Goal: Task Accomplishment & Management: Manage account settings

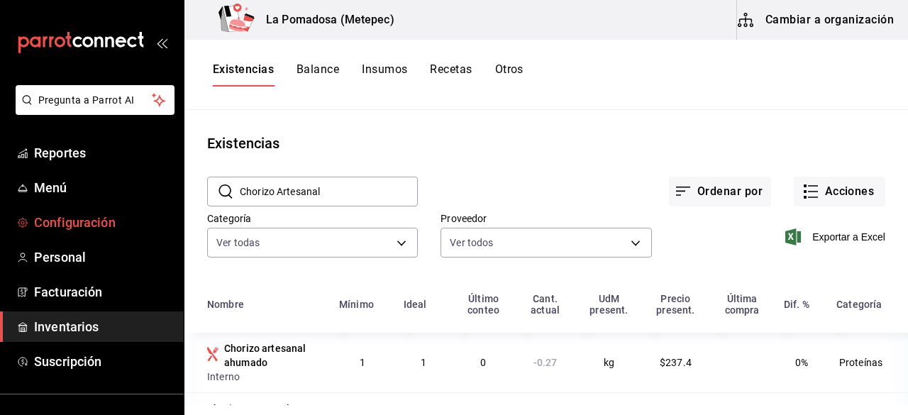
scroll to position [39, 0]
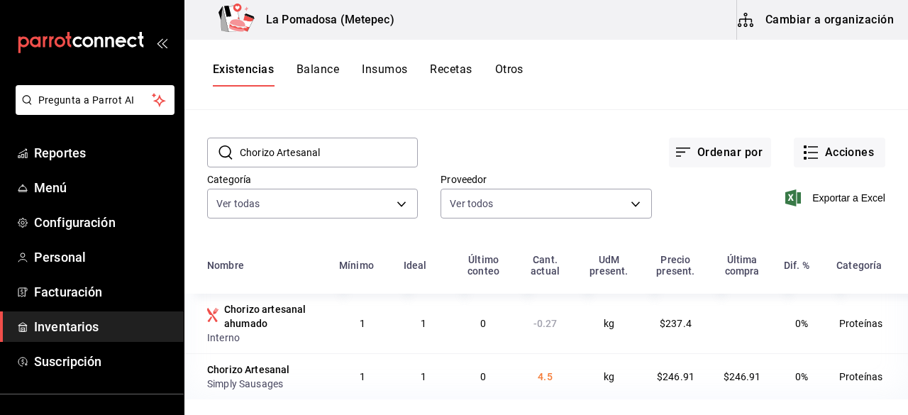
click at [514, 68] on button "Otros" at bounding box center [509, 74] width 28 height 24
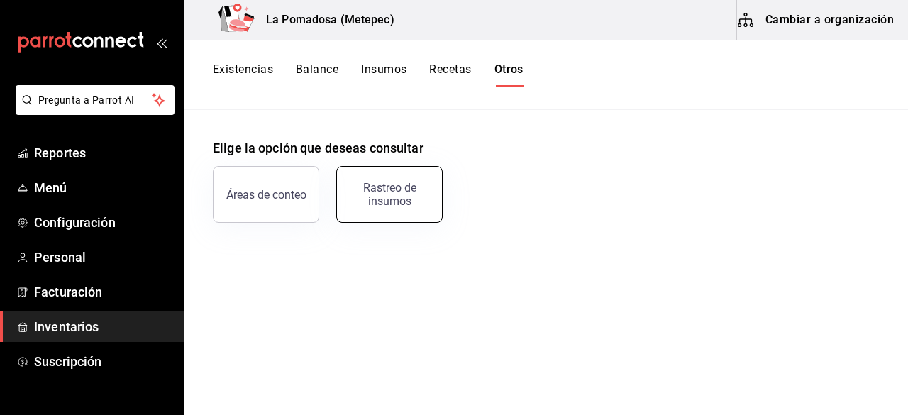
click at [382, 196] on div "Rastreo de insumos" at bounding box center [389, 194] width 88 height 27
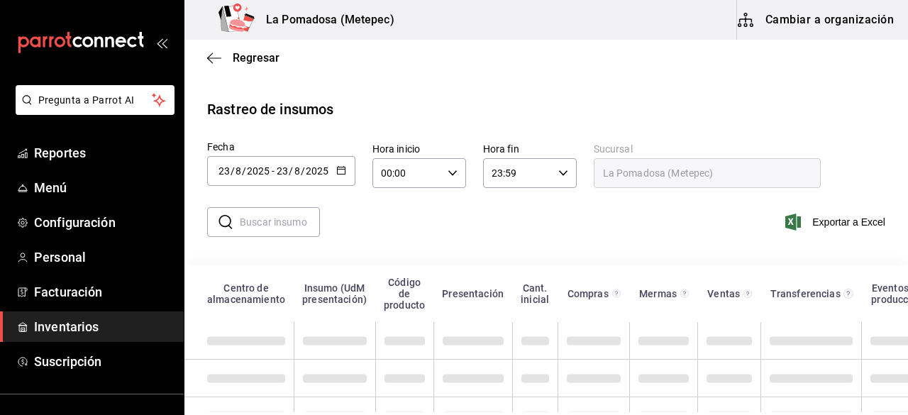
click at [340, 166] on icon "button" at bounding box center [341, 170] width 10 height 10
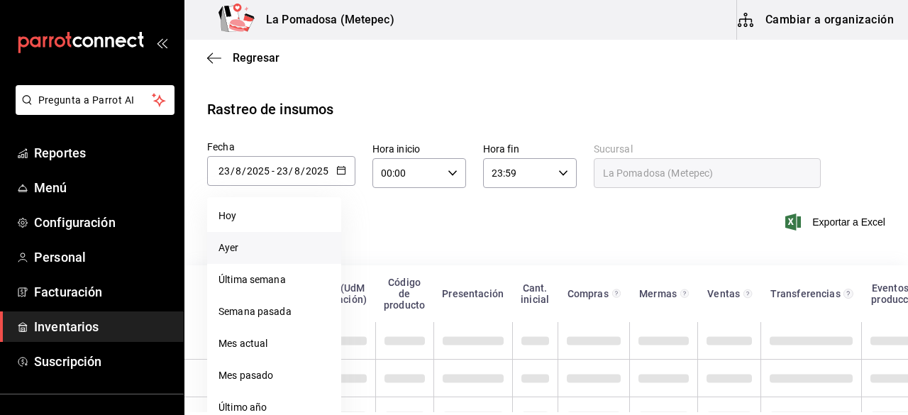
scroll to position [46, 0]
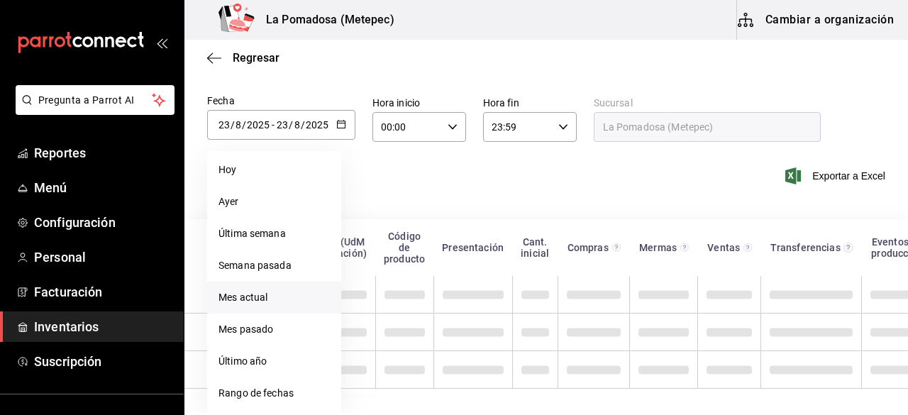
click at [268, 292] on li "Mes actual" at bounding box center [274, 298] width 134 height 32
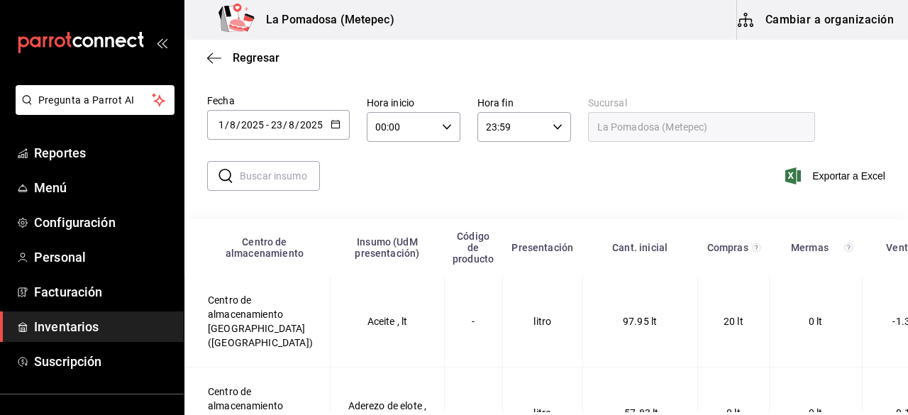
type input "[DATE]"
type input "1"
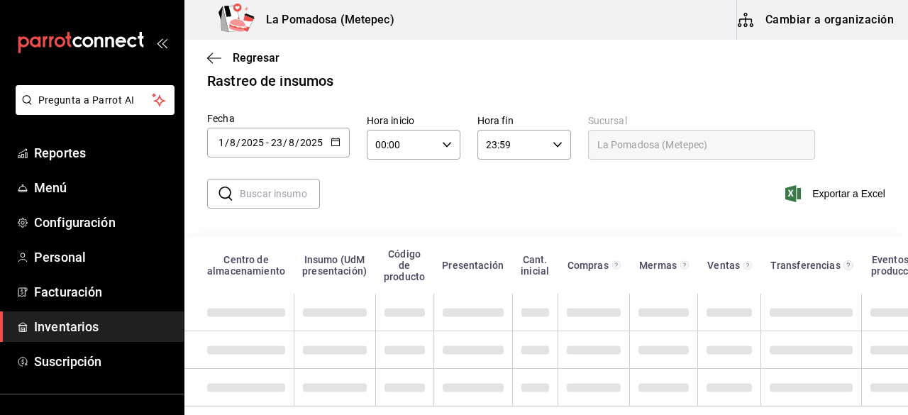
scroll to position [40, 0]
click at [289, 187] on input "text" at bounding box center [280, 193] width 80 height 28
paste input "Costillas spare rib congelado"
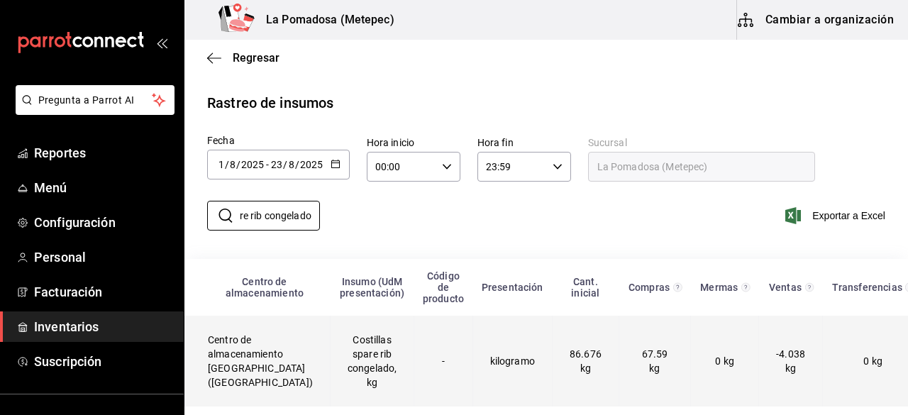
type input "Costillas spare rib congelado"
click at [340, 336] on td "Costillas spare rib congelado, kg" at bounding box center [372, 361] width 84 height 91
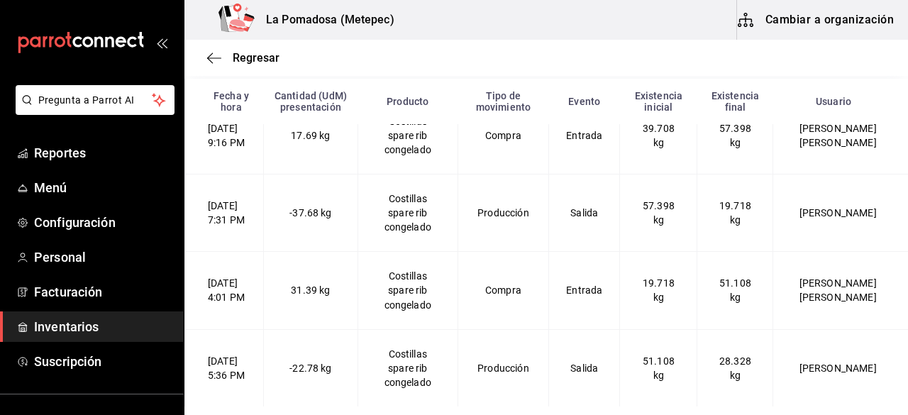
scroll to position [687, 0]
drag, startPoint x: 346, startPoint y: 295, endPoint x: 310, endPoint y: 293, distance: 36.2
click at [310, 293] on span "31.39 kg" at bounding box center [310, 289] width 39 height 11
drag, startPoint x: 355, startPoint y: 208, endPoint x: 291, endPoint y: 215, distance: 64.2
click at [291, 215] on td "-37.68 kg" at bounding box center [311, 212] width 94 height 77
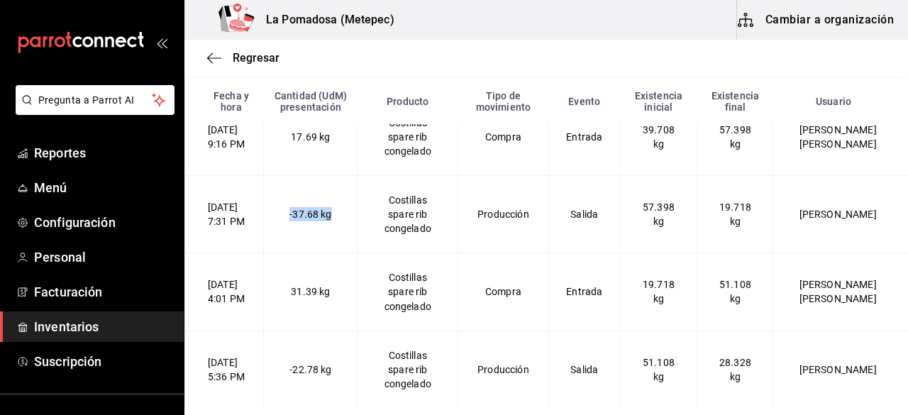
scroll to position [697, 0]
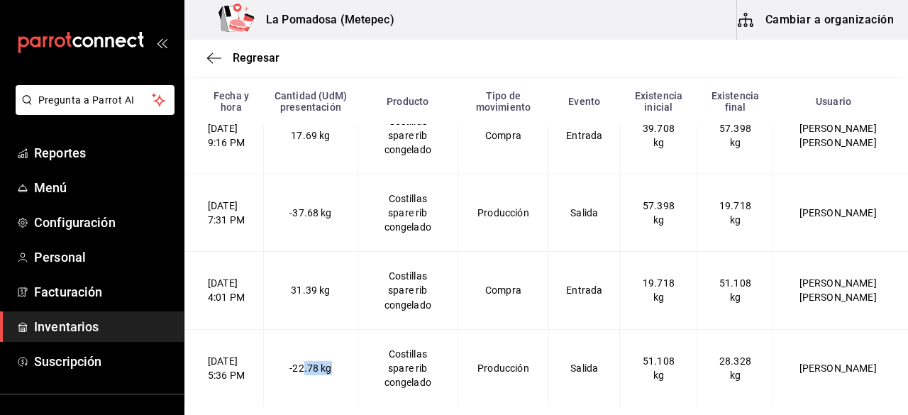
drag, startPoint x: 357, startPoint y: 365, endPoint x: 321, endPoint y: 359, distance: 37.4
click at [321, 359] on td "-22.78 kg" at bounding box center [311, 367] width 94 height 77
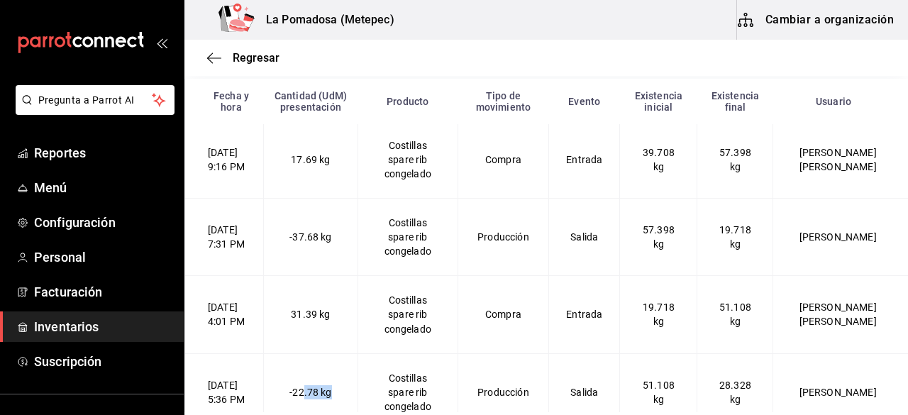
scroll to position [623, 0]
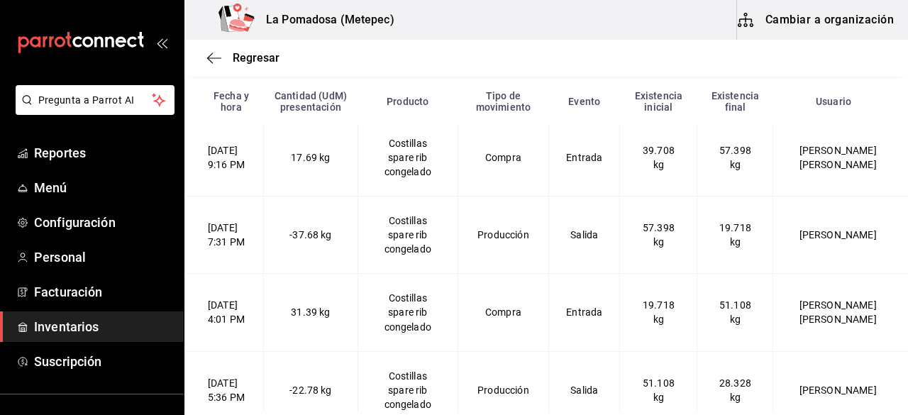
drag, startPoint x: 357, startPoint y: 276, endPoint x: 277, endPoint y: 276, distance: 80.2
click at [277, 274] on congelado-2025-08-15T19\ "[DATE] 7:31 PM -37.68 kg Costillas spare rib congelado Producción Salida 57.398…" at bounding box center [547, 234] width 724 height 77
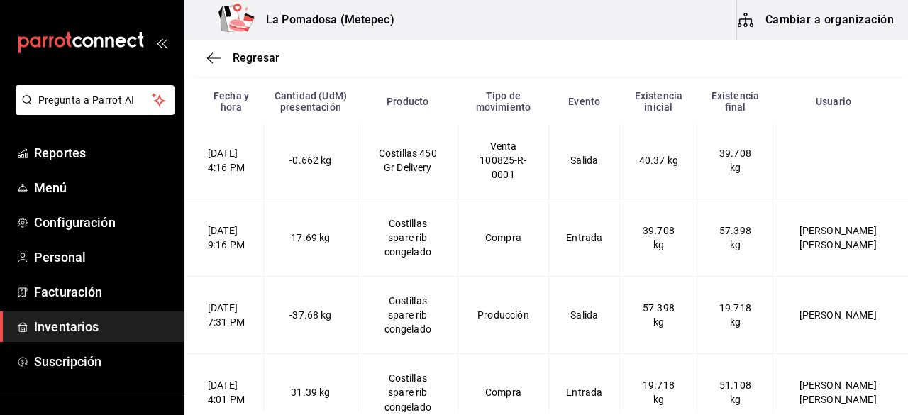
scroll to position [697, 0]
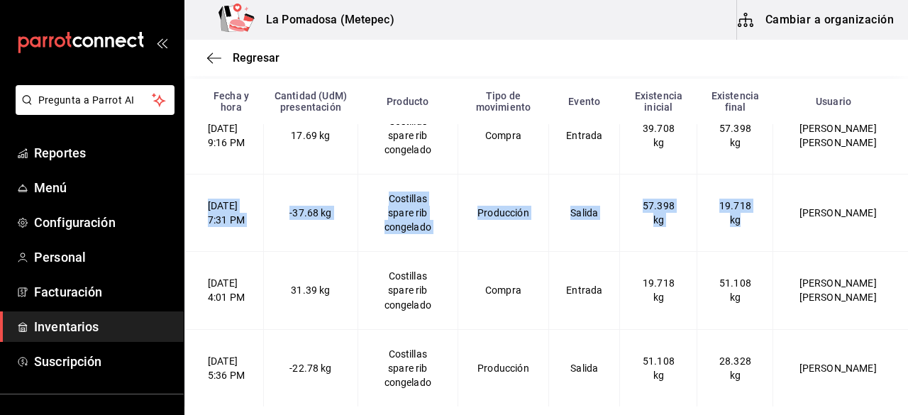
drag, startPoint x: 753, startPoint y: 206, endPoint x: 204, endPoint y: 180, distance: 548.9
click at [204, 180] on congelado-2025-08-15T19\ "[DATE] 7:31 PM -37.68 kg Costillas spare rib congelado Producción Salida 57.398…" at bounding box center [547, 212] width 724 height 77
click at [248, 56] on span "Regresar" at bounding box center [256, 57] width 47 height 13
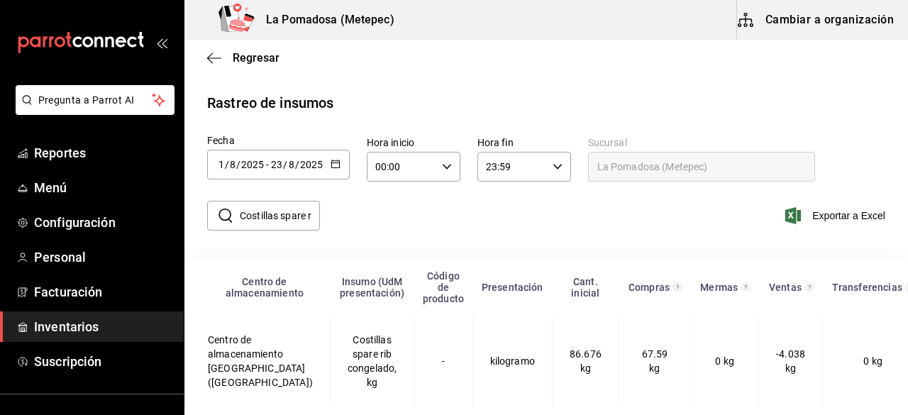
scroll to position [18, 0]
click at [80, 321] on span "Inventarios" at bounding box center [103, 326] width 138 height 19
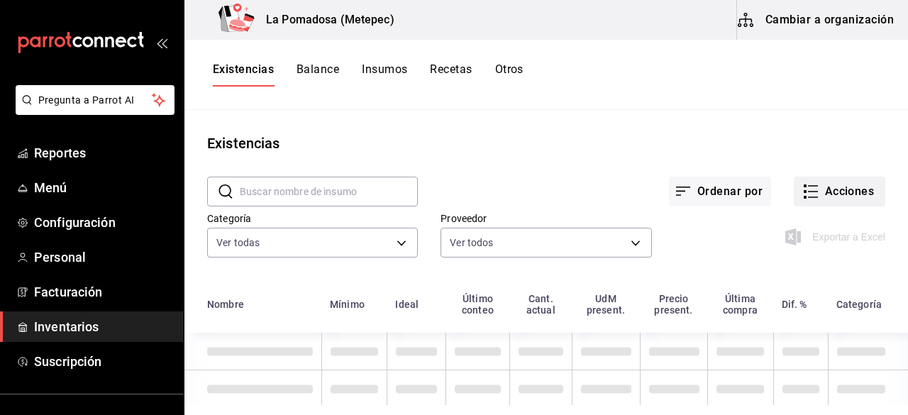
click at [848, 202] on button "Acciones" at bounding box center [840, 192] width 92 height 30
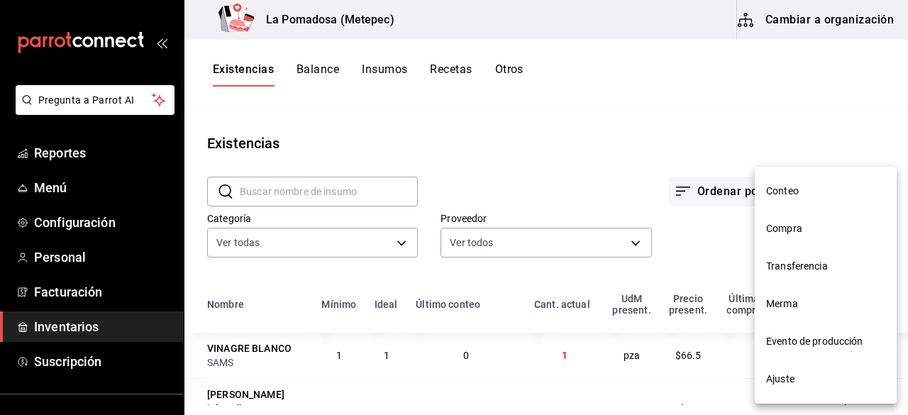
click at [827, 334] on span "Evento de producción" at bounding box center [825, 341] width 119 height 15
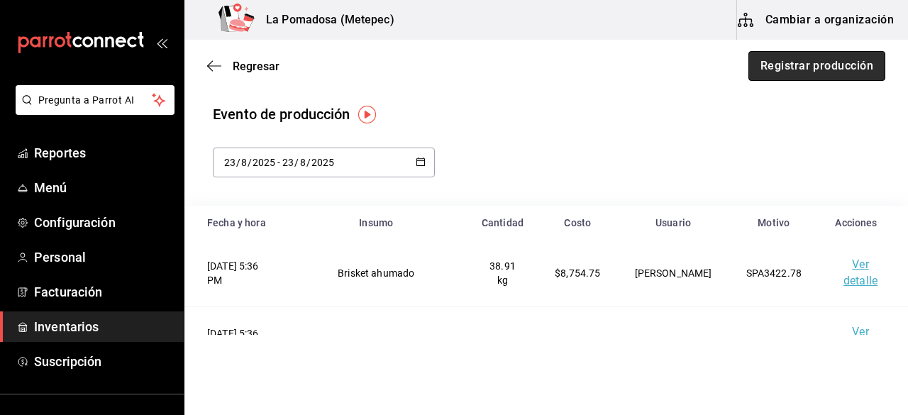
click at [800, 62] on button "Registrar producción" at bounding box center [816, 66] width 137 height 30
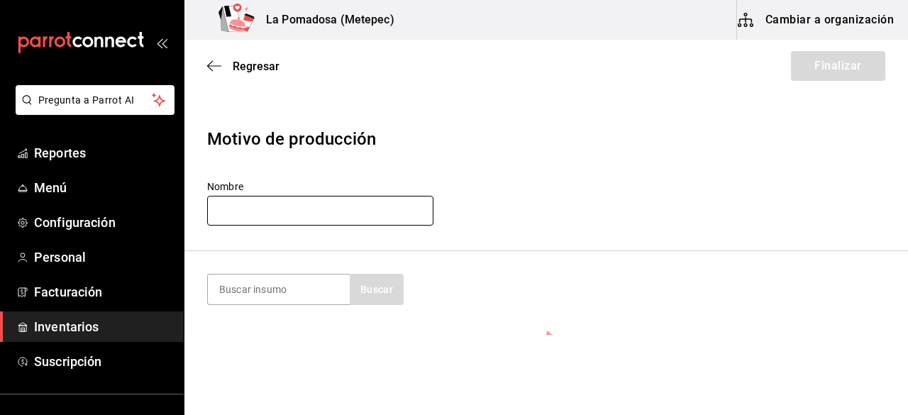
paste input "CHO342"
click at [268, 221] on input "CHO342" at bounding box center [320, 211] width 226 height 30
type input "CHO342"
click at [272, 289] on input at bounding box center [279, 290] width 142 height 30
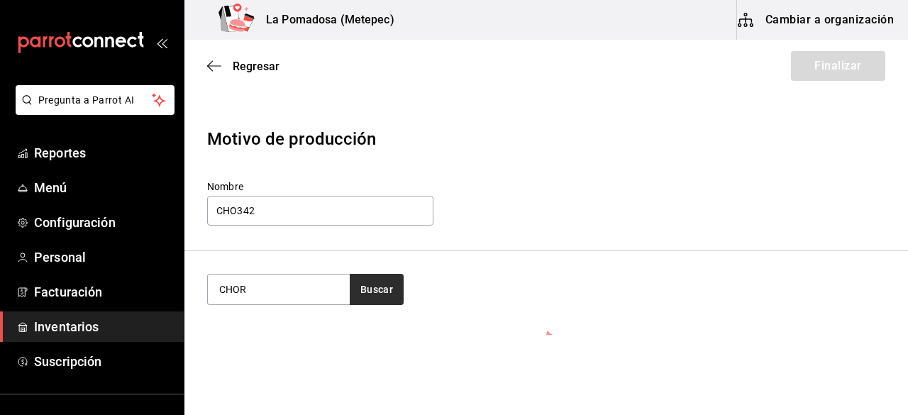
type input "CHOR"
click at [372, 289] on button "Buscar" at bounding box center [377, 289] width 54 height 31
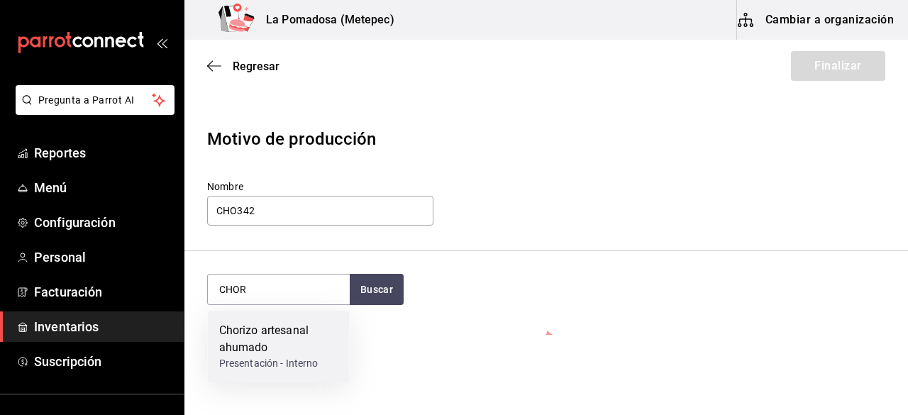
click at [296, 333] on div "Chorizo artesanal ahumado" at bounding box center [278, 339] width 119 height 34
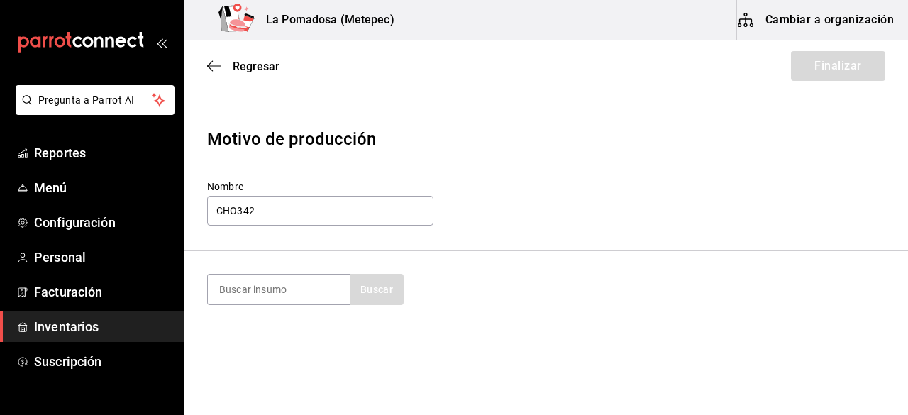
scroll to position [134, 0]
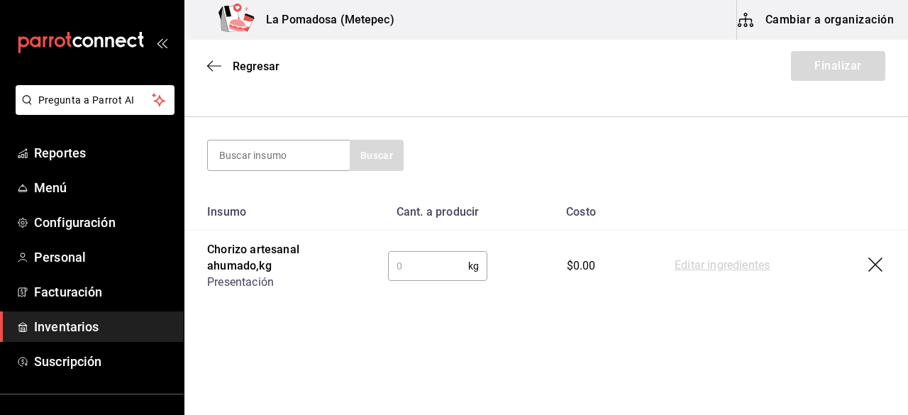
click at [437, 255] on input "text" at bounding box center [428, 266] width 80 height 28
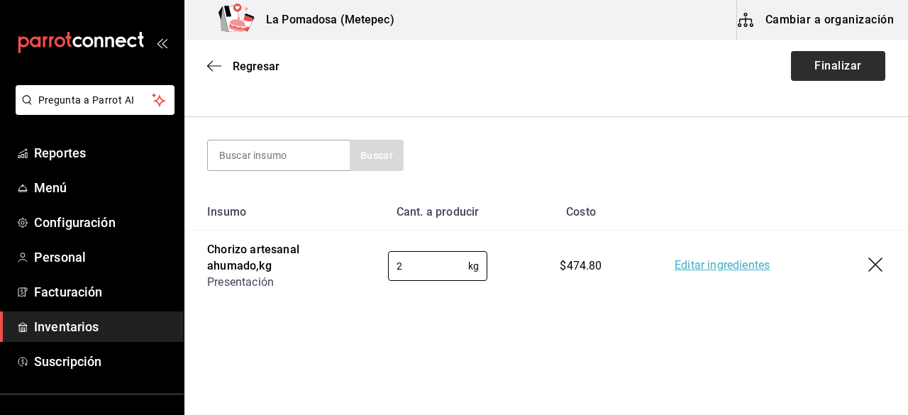
type input "2"
click at [838, 54] on button "Finalizar" at bounding box center [838, 66] width 94 height 30
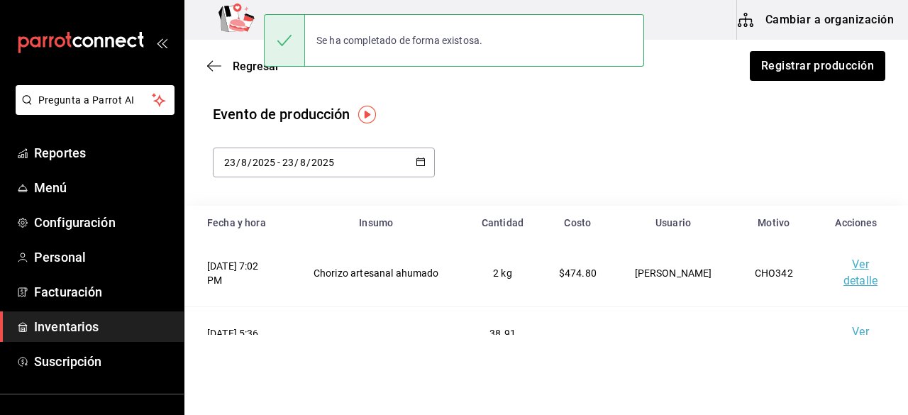
click at [79, 326] on span "Inventarios" at bounding box center [103, 326] width 138 height 19
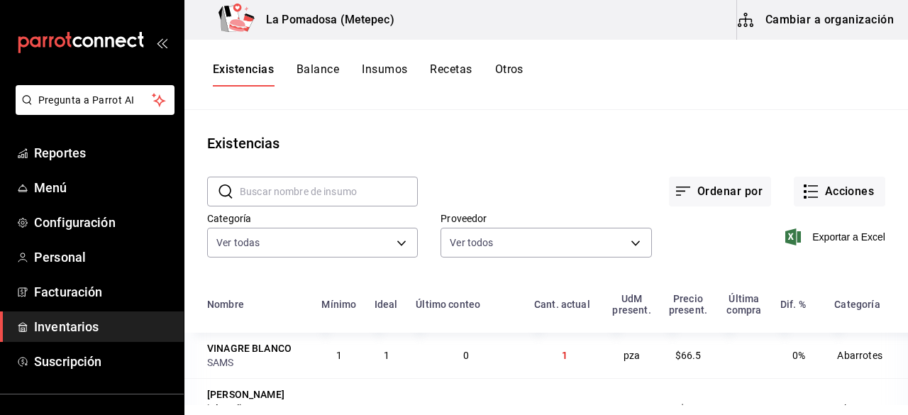
paste input "Chorizo Artesanal"
click at [348, 182] on input "text" at bounding box center [329, 191] width 178 height 28
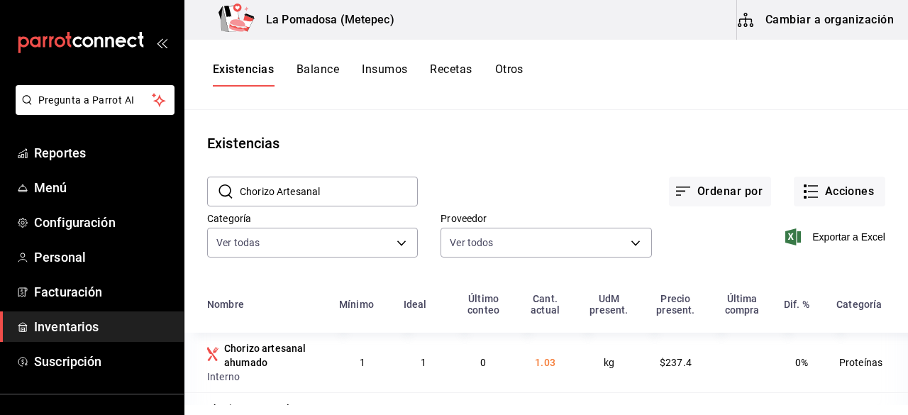
click at [556, 161] on div "Ordenar por Acciones" at bounding box center [651, 180] width 467 height 52
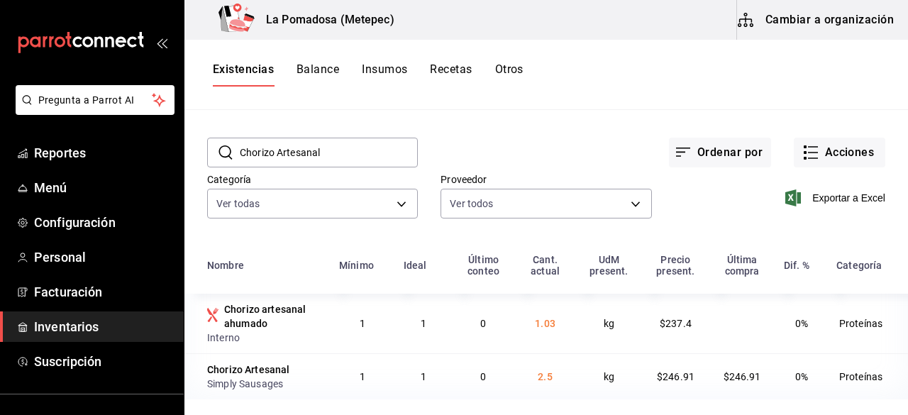
drag, startPoint x: 353, startPoint y: 157, endPoint x: 209, endPoint y: 158, distance: 144.7
click at [209, 158] on div "​ Chorizo Artesanal ​" at bounding box center [312, 153] width 211 height 30
paste input "ostillas spare rib congelado"
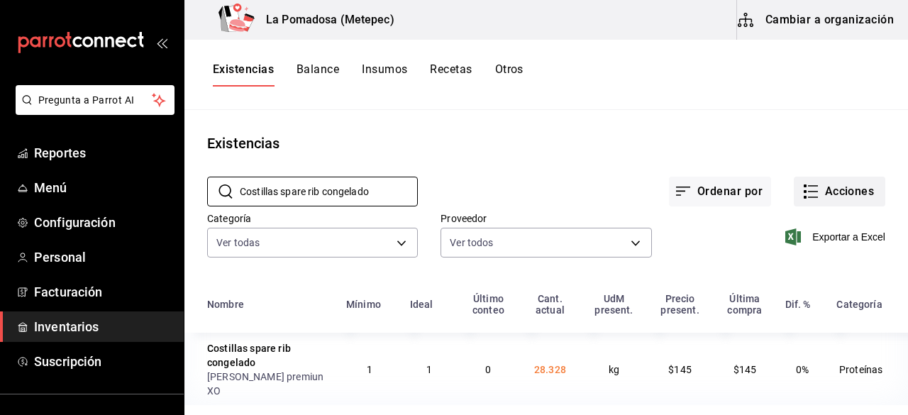
type input "Costillas spare rib congelado"
click at [831, 182] on button "Acciones" at bounding box center [840, 192] width 92 height 30
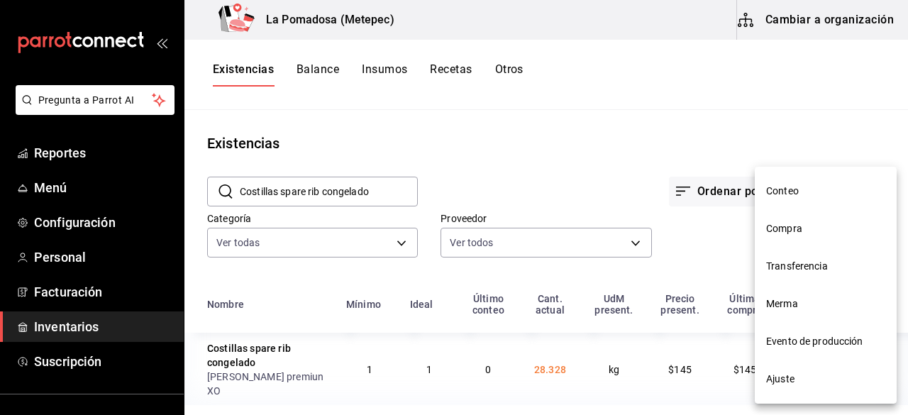
click at [797, 372] on span "Ajuste" at bounding box center [825, 379] width 119 height 15
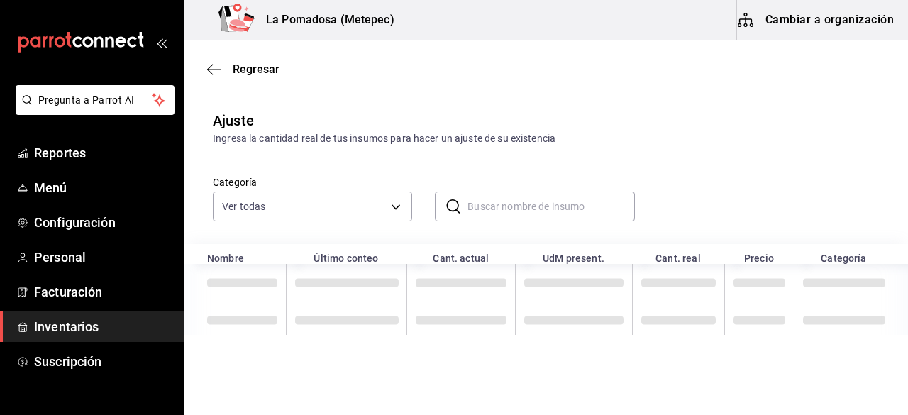
click at [582, 215] on input "text" at bounding box center [550, 206] width 167 height 28
paste input "Costillas spare rib congelado"
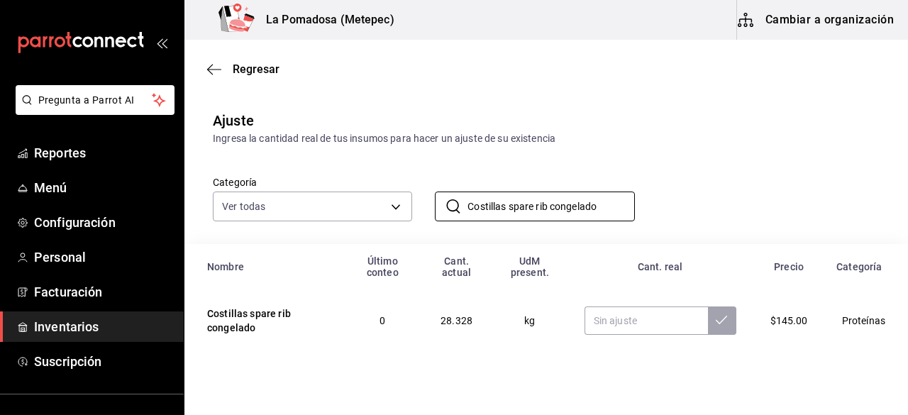
scroll to position [23, 0]
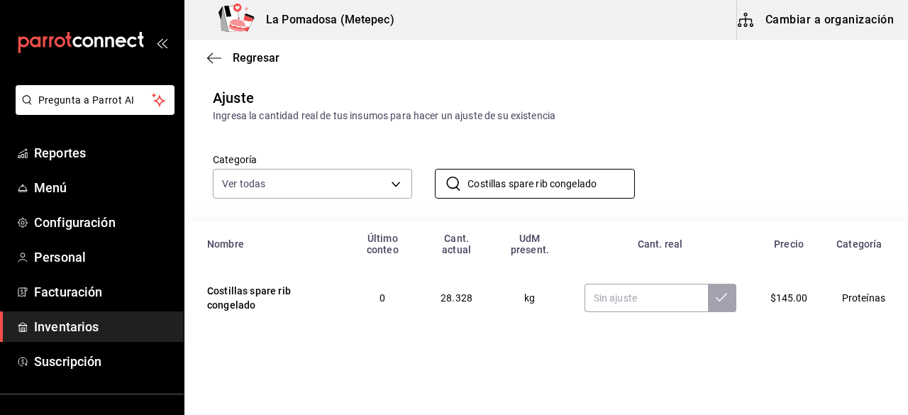
type input "Costillas spare rib congelado"
paste input "31.76"
click at [609, 299] on input "text" at bounding box center [645, 298] width 123 height 28
type input "31.76"
click at [719, 304] on button at bounding box center [722, 298] width 28 height 28
